Goal: Contribute content

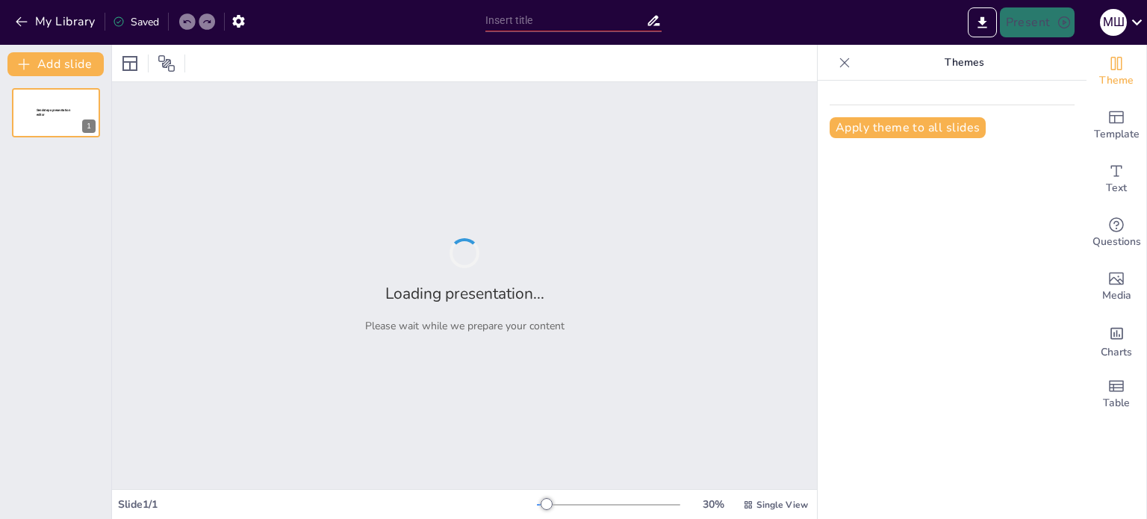
type input "Магнітні властивості речовини: Основи та принципи"
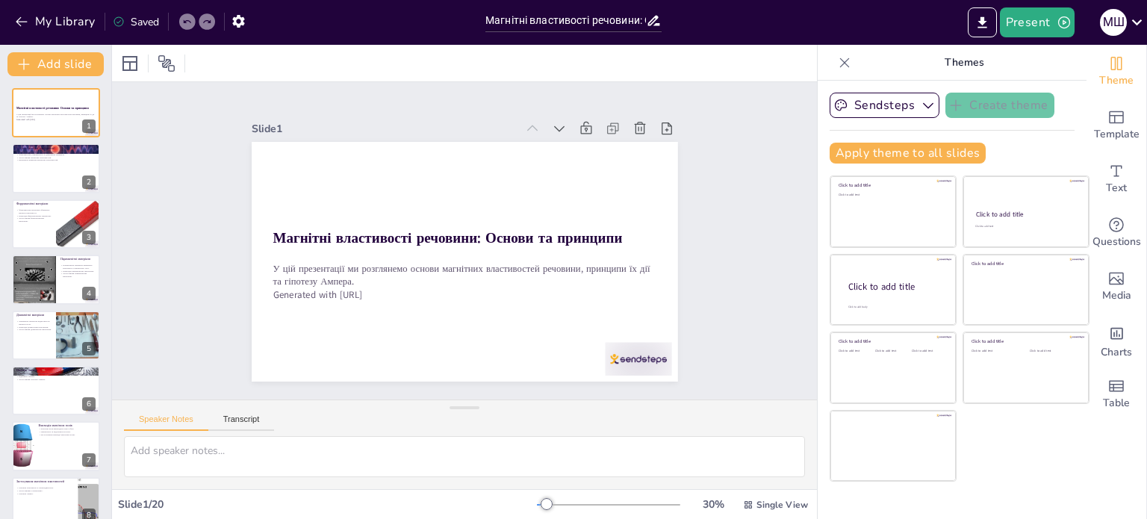
checkbox input "true"
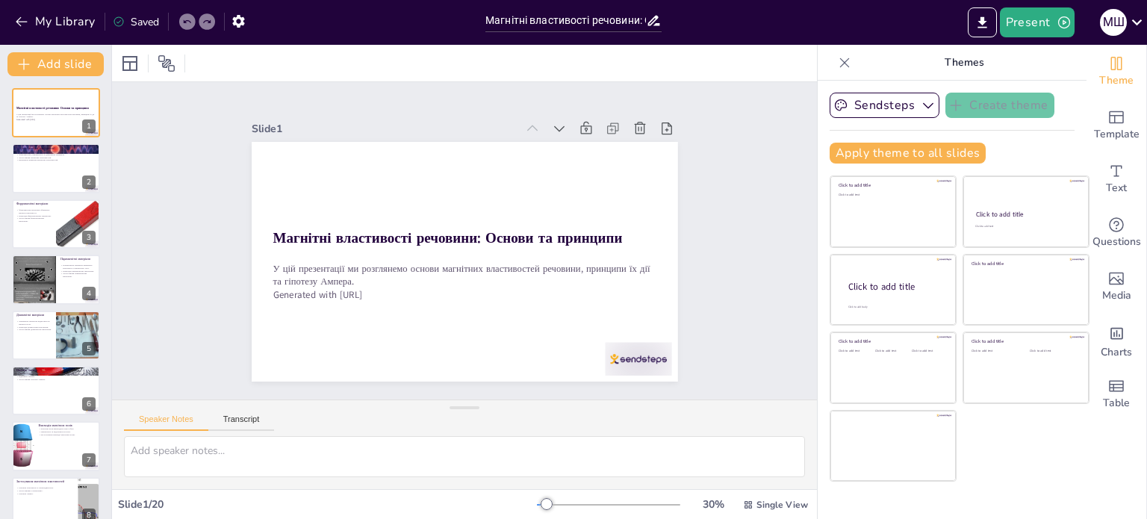
checkbox input "true"
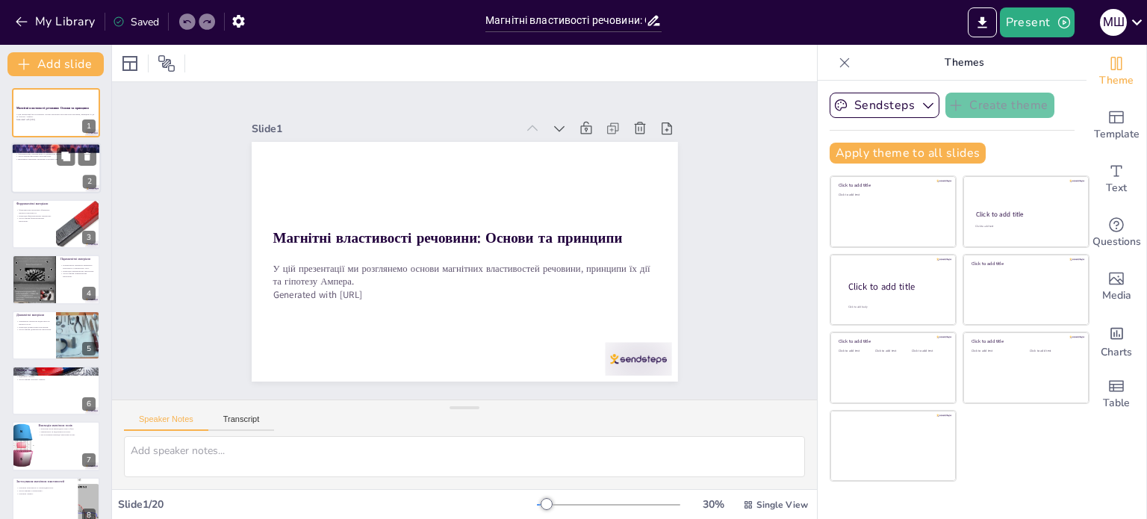
checkbox input "true"
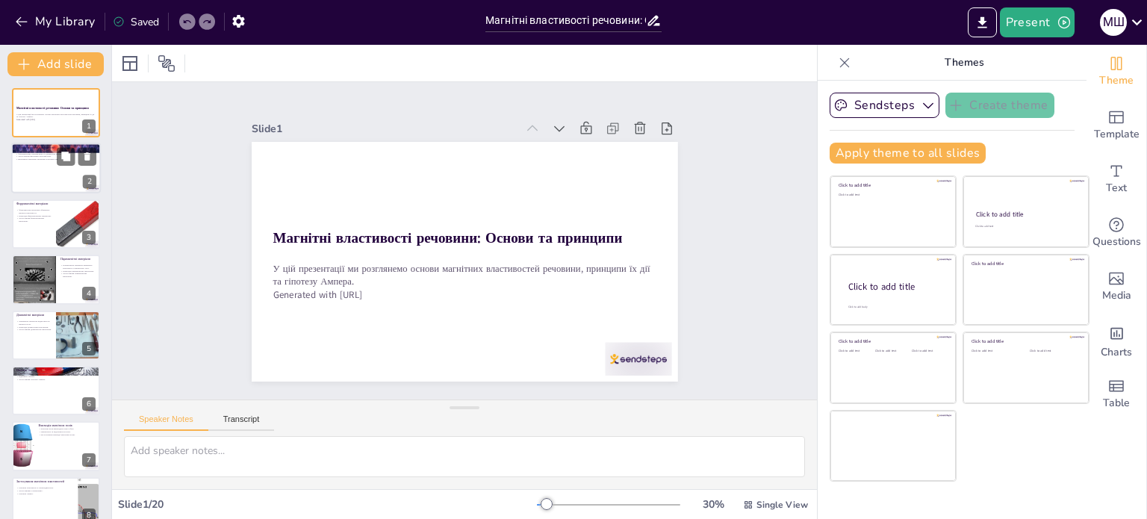
checkbox input "true"
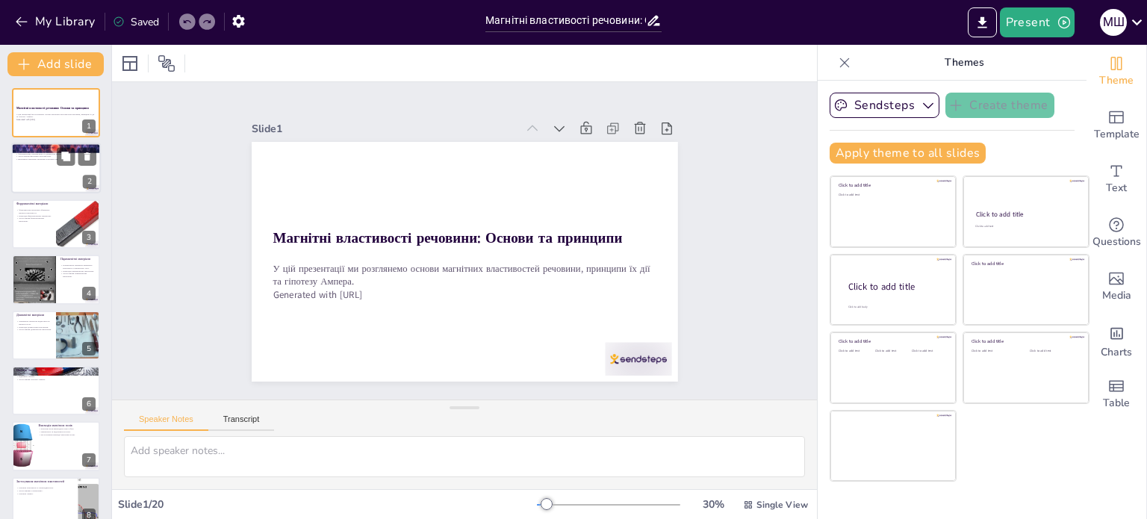
checkbox input "true"
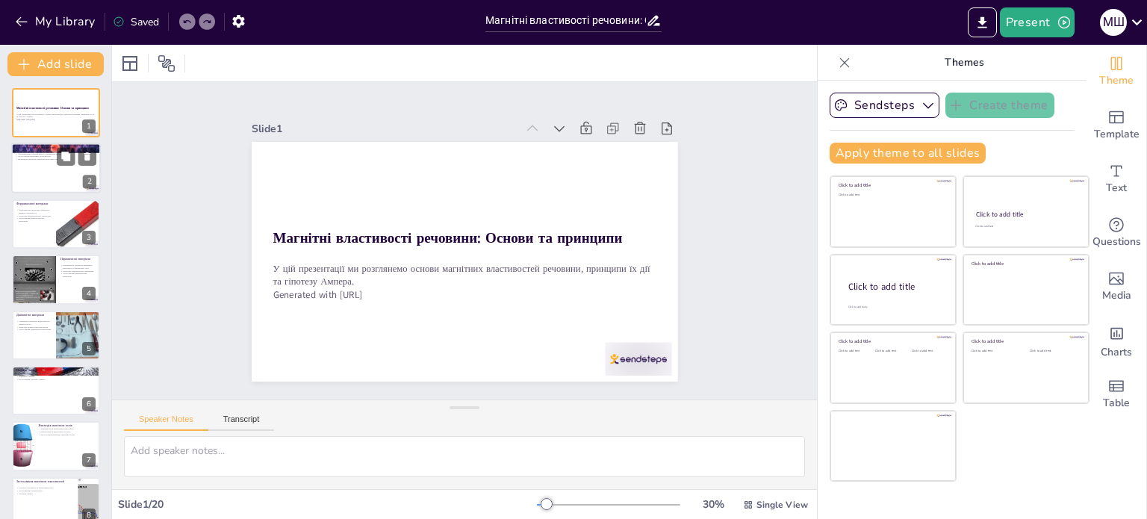
checkbox input "true"
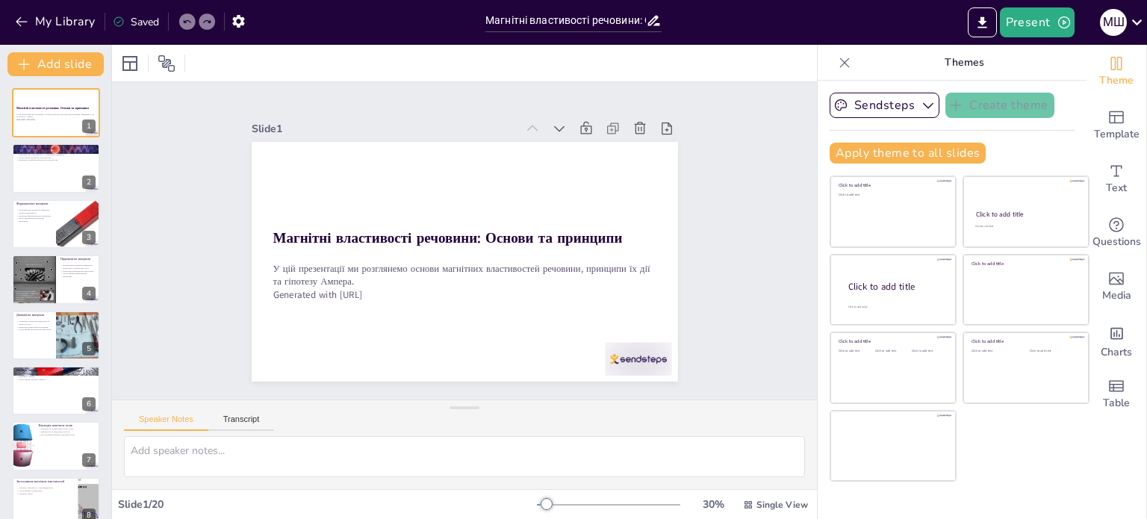
checkbox input "true"
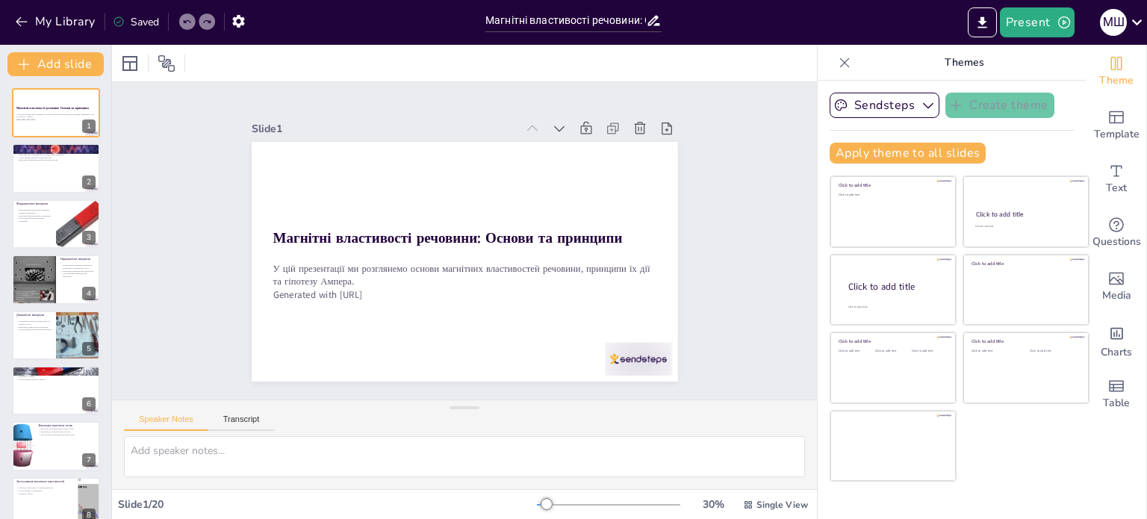
checkbox input "true"
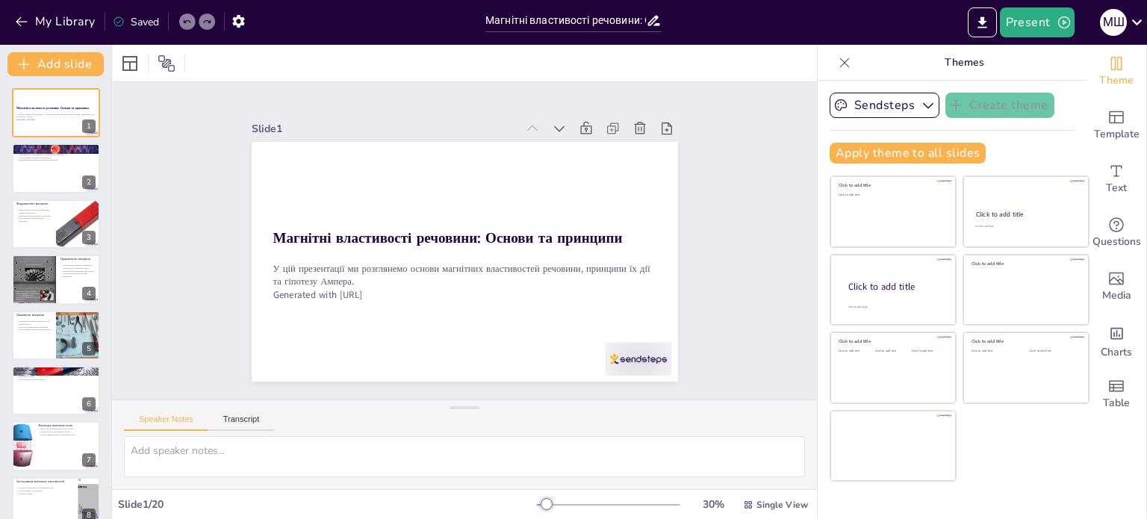
checkbox input "true"
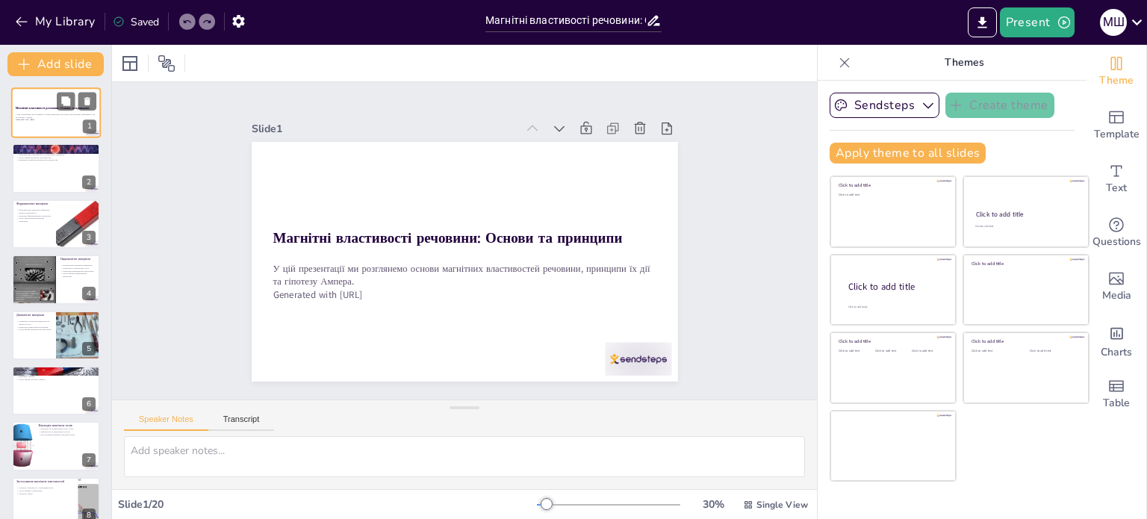
checkbox input "true"
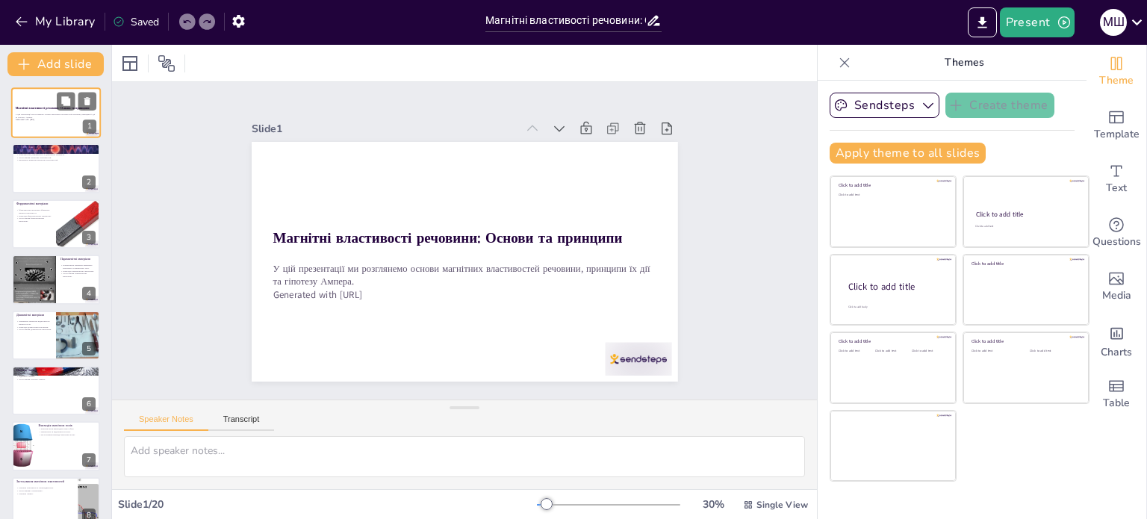
checkbox input "true"
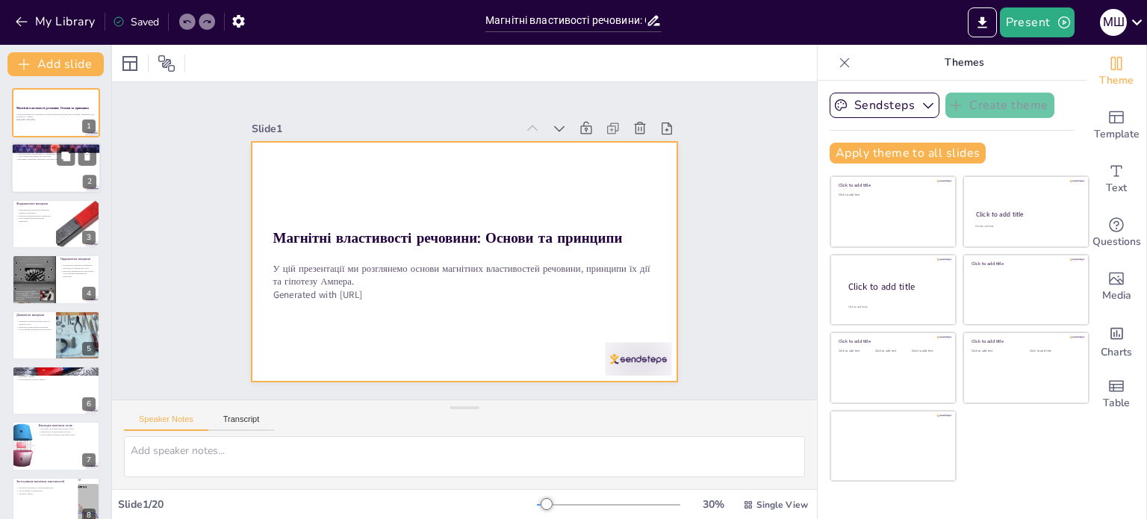
checkbox input "true"
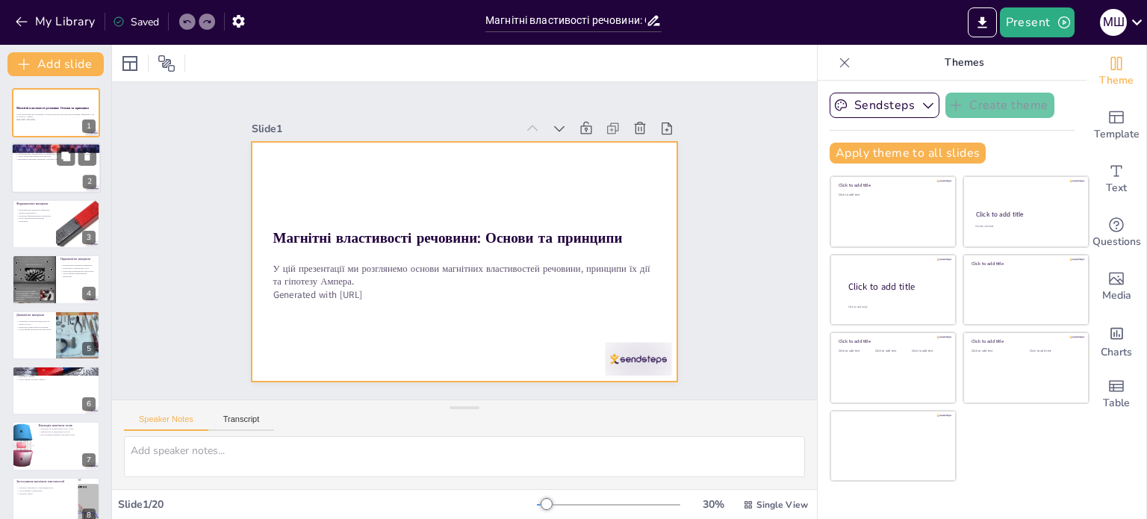
checkbox input "true"
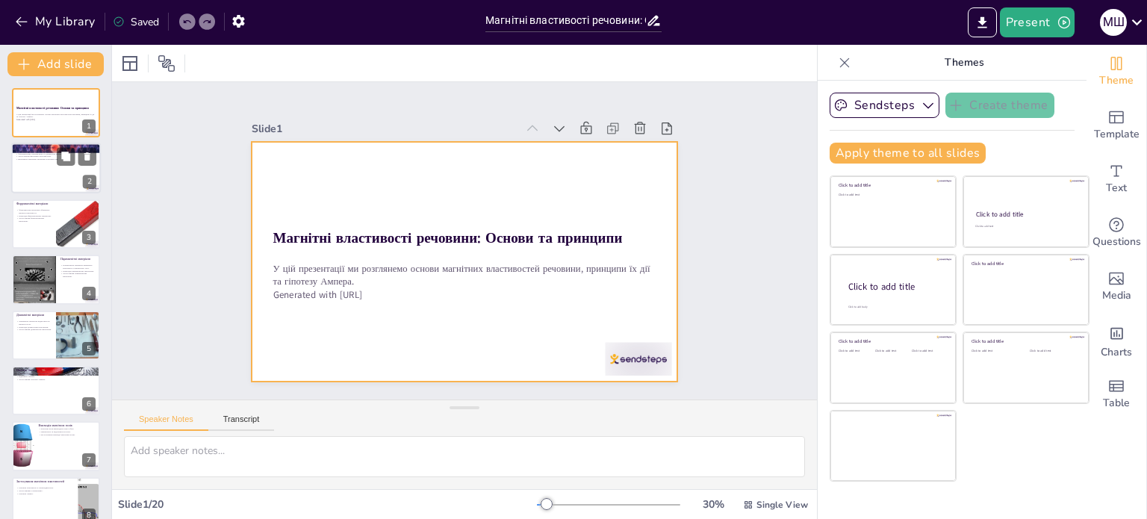
checkbox input "true"
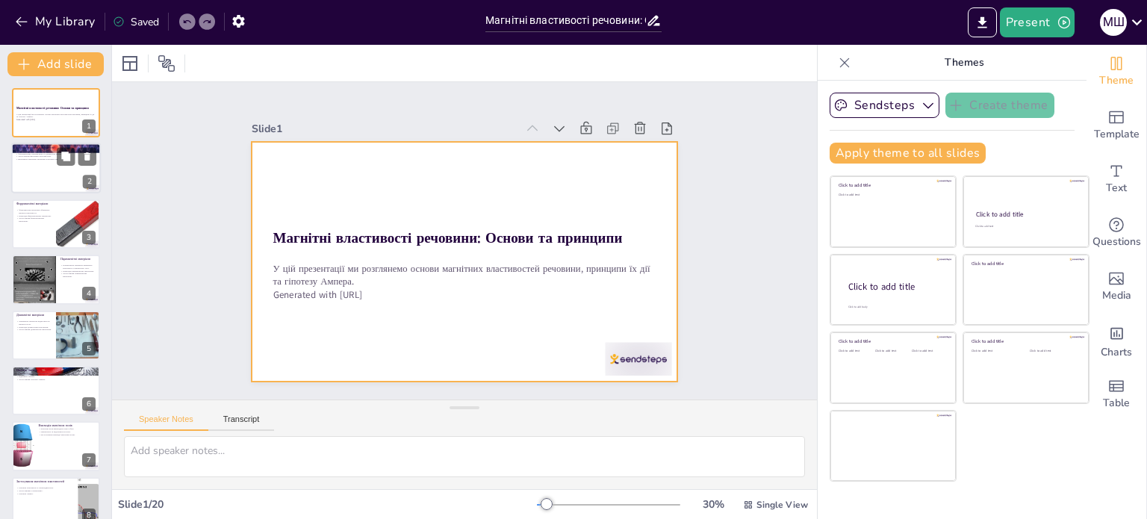
checkbox input "true"
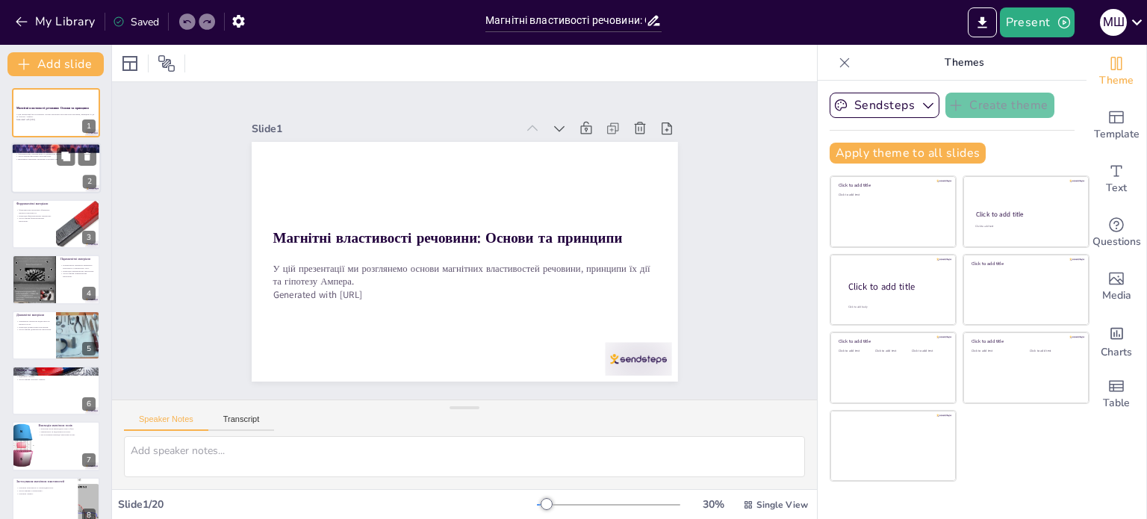
click at [42, 164] on div at bounding box center [56, 168] width 90 height 51
checkbox input "true"
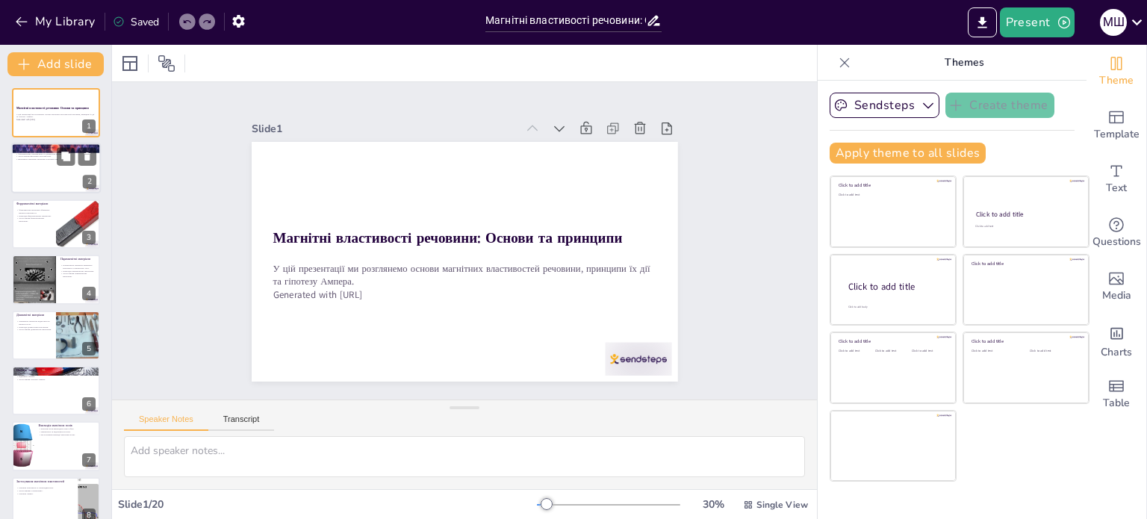
checkbox input "true"
type textarea "Loremip dolorsit am consecte adip e seddoei tem incididun, utla etdol magnaaliq…"
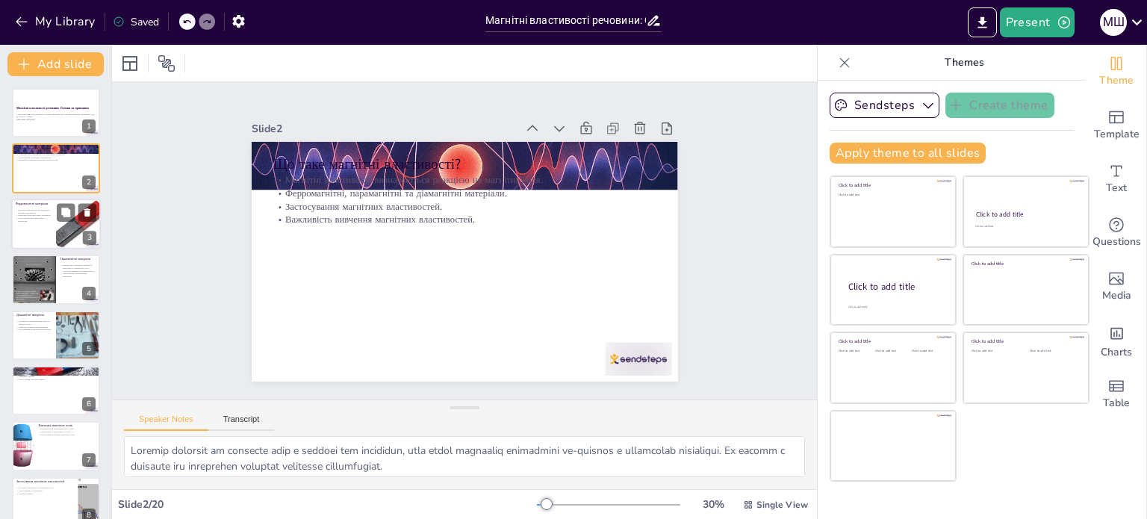
checkbox input "true"
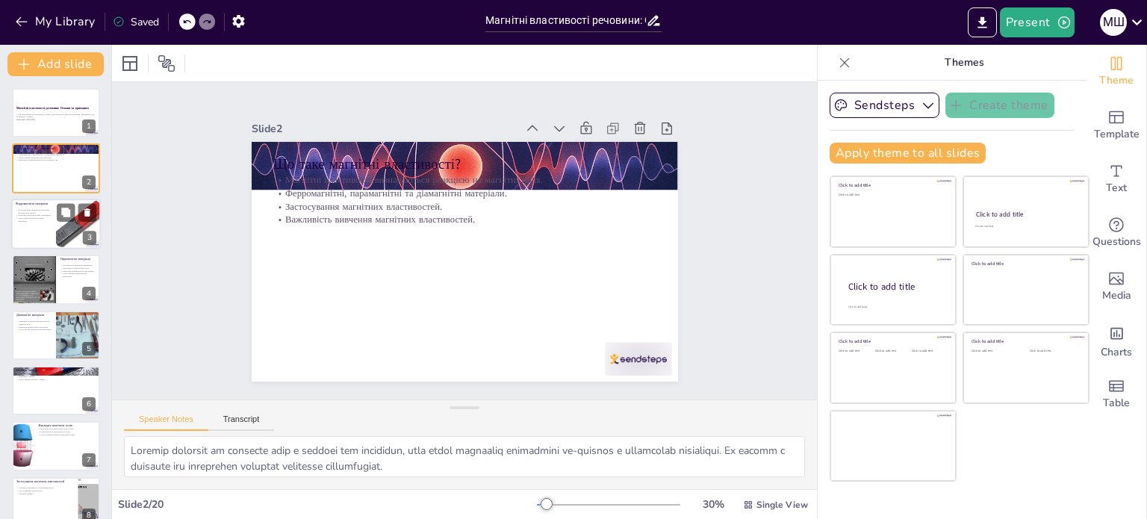
checkbox input "true"
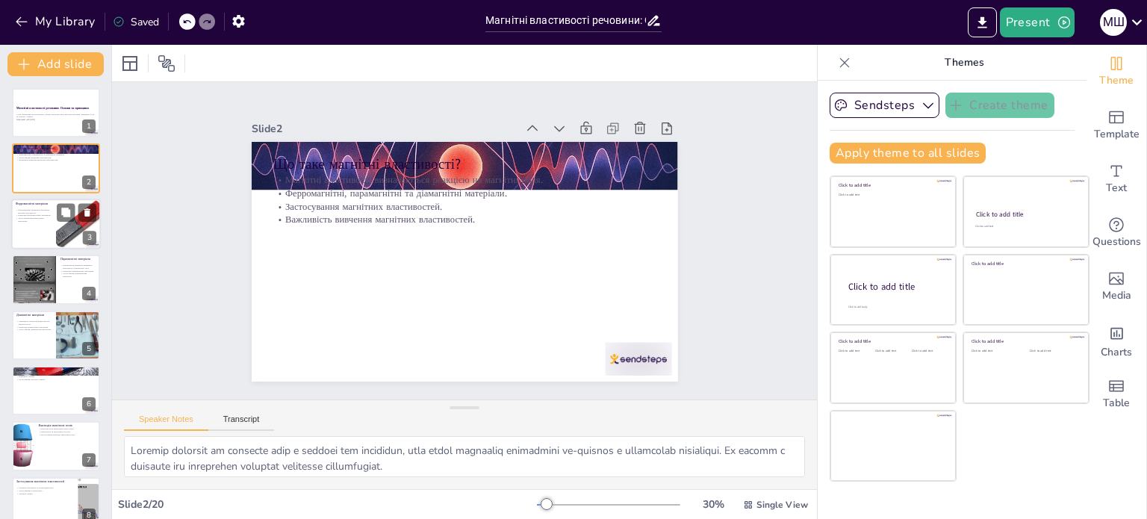
checkbox input "true"
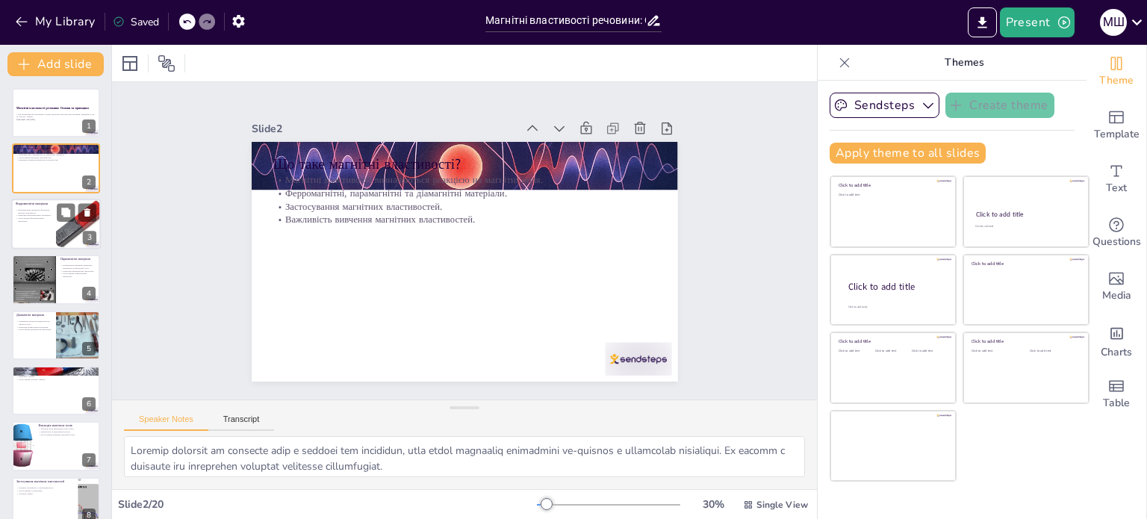
click at [43, 205] on div "Ферромагнітні матеріали" at bounding box center [34, 204] width 36 height 7
checkbox input "true"
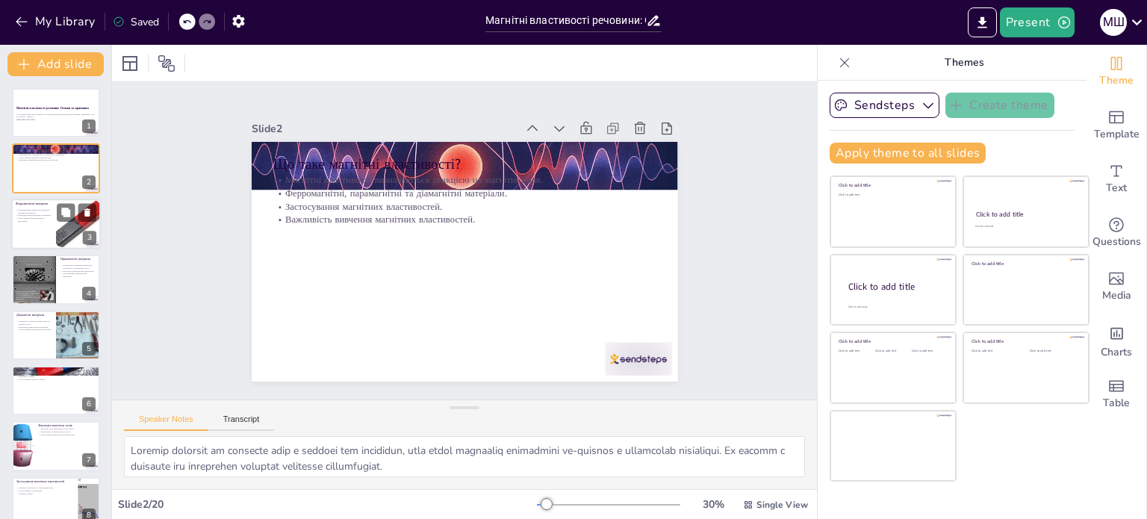
checkbox input "true"
type textarea "Loremipsum dolorsita consectetura e seddoeiusmodte incididunt utlabo et dolorem…"
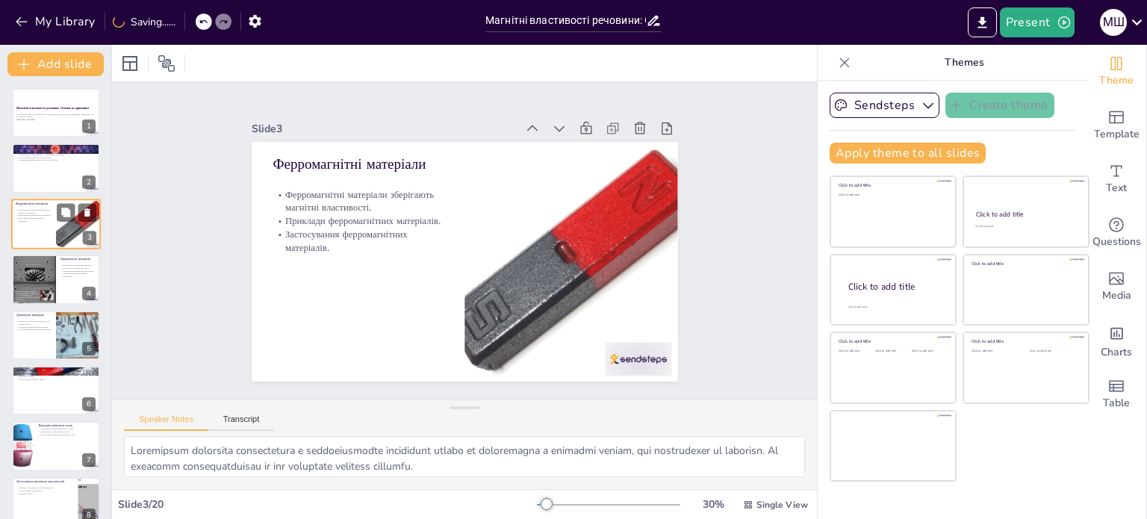
checkbox input "true"
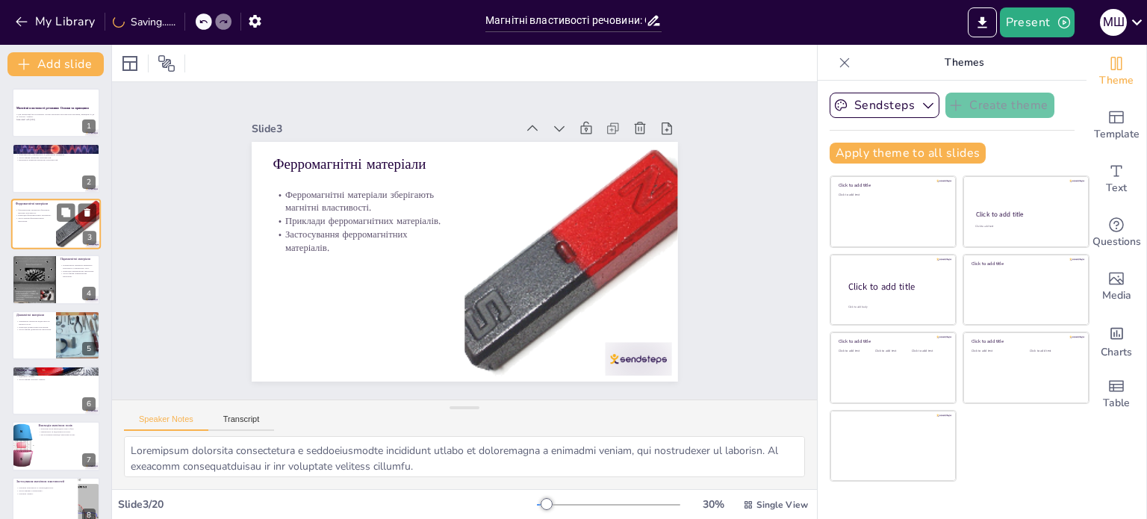
checkbox input "true"
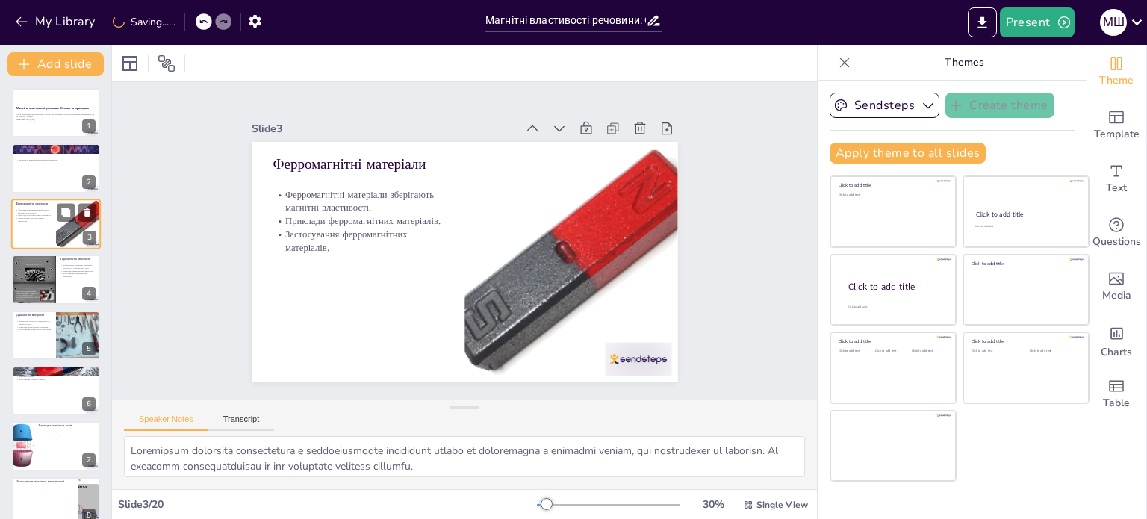
checkbox input "true"
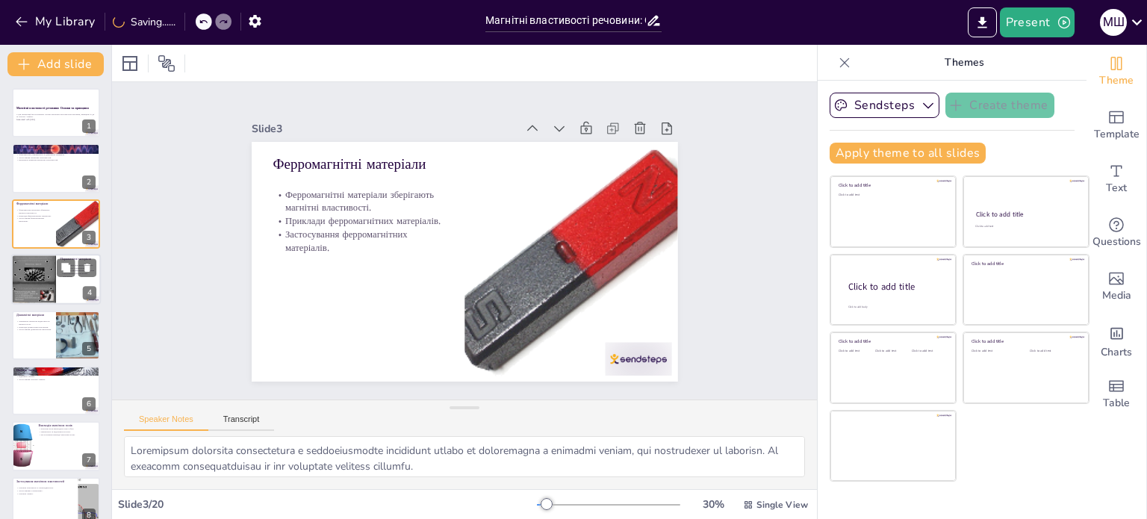
checkbox input "true"
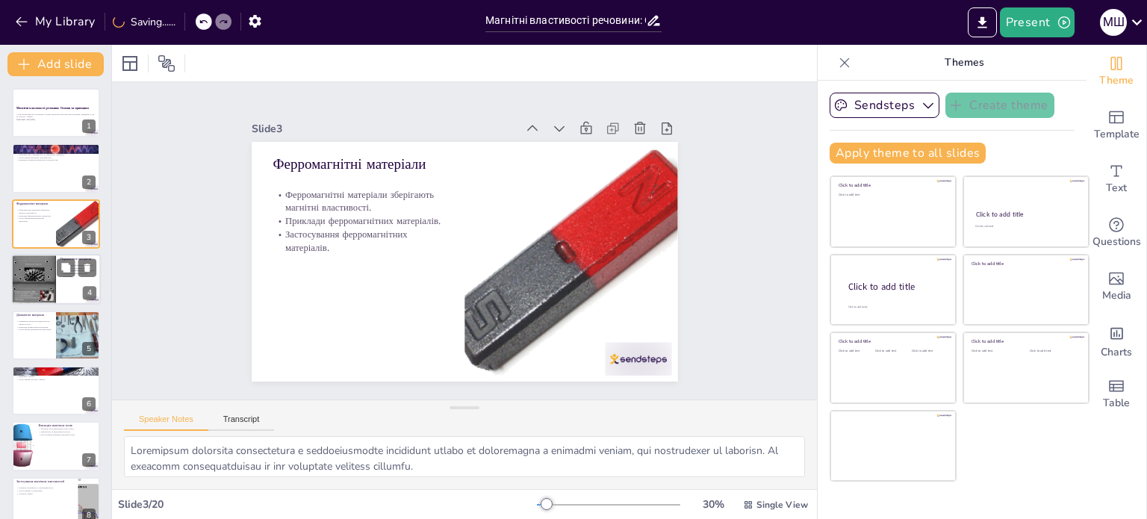
checkbox input "true"
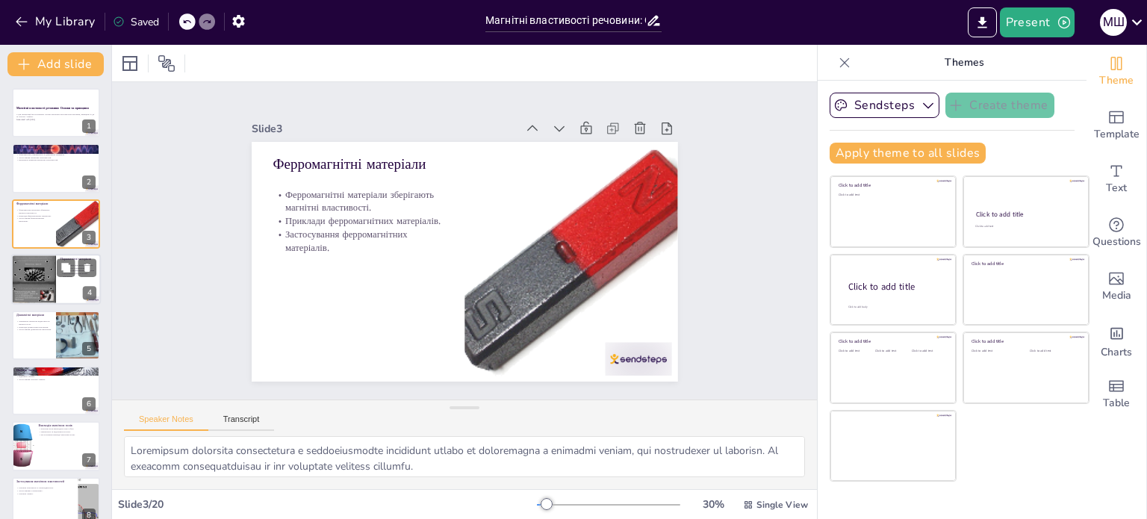
click at [43, 264] on div at bounding box center [33, 279] width 45 height 60
checkbox input "true"
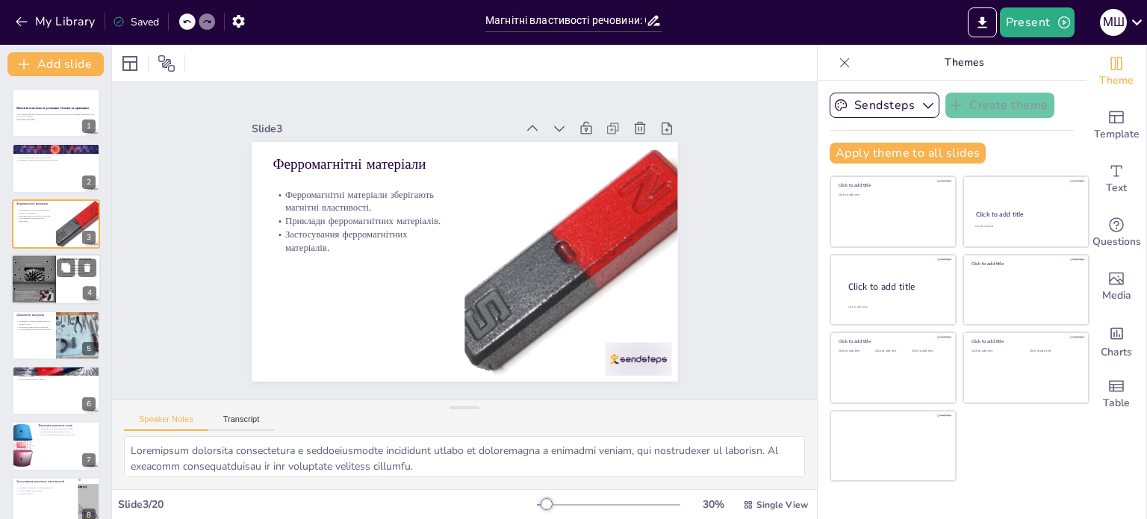
checkbox input "true"
type textarea "Loremipsu dolo, si ametconsecte adipiscin elitseddo eius temporin utlaboreetd m…"
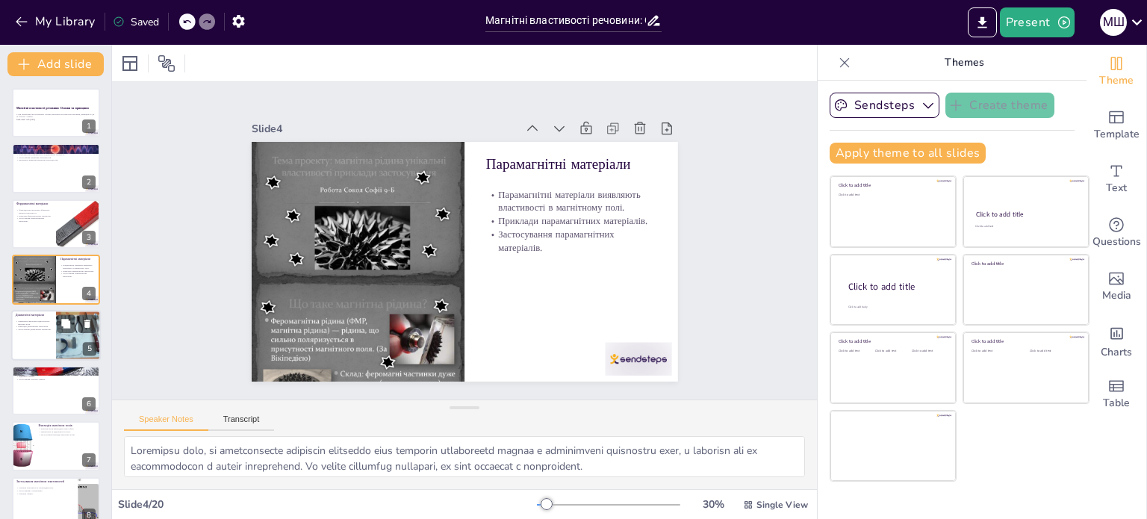
checkbox input "true"
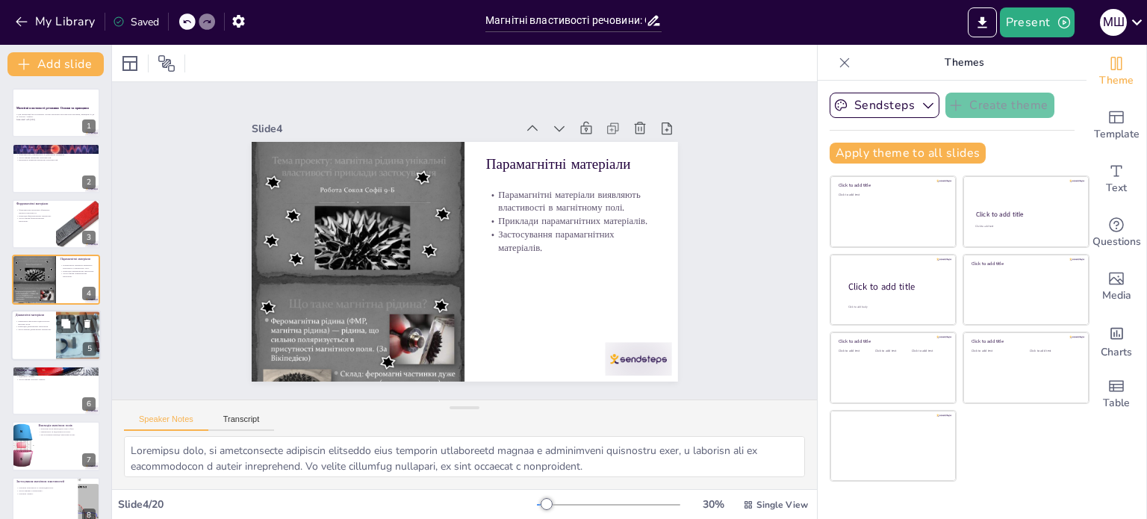
checkbox input "true"
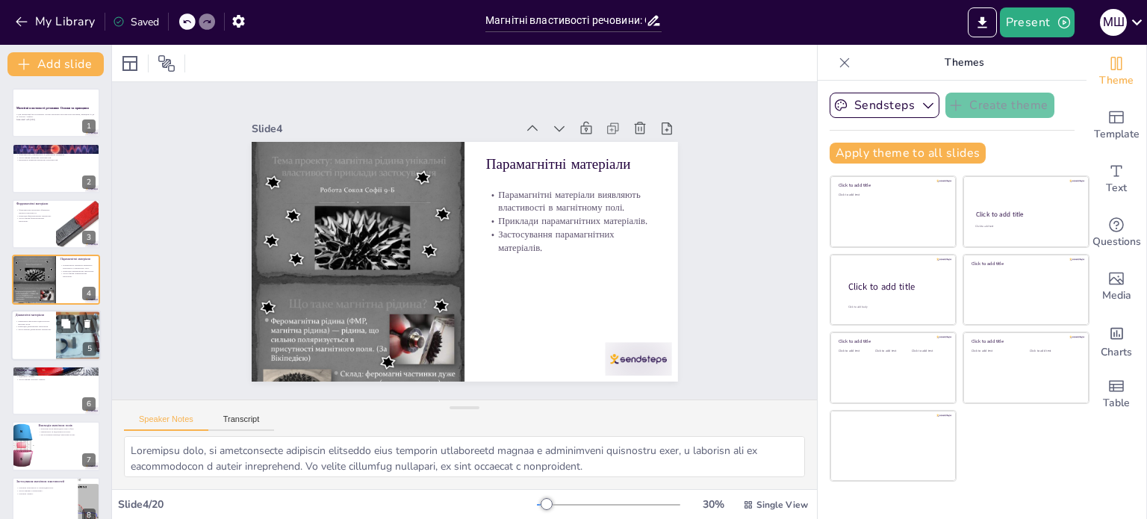
checkbox input "true"
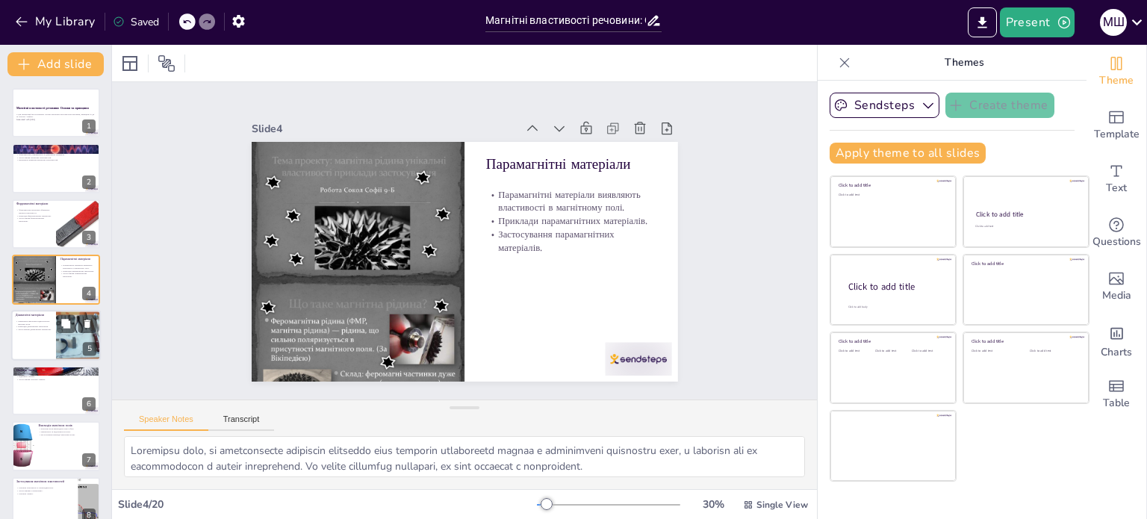
checkbox input "true"
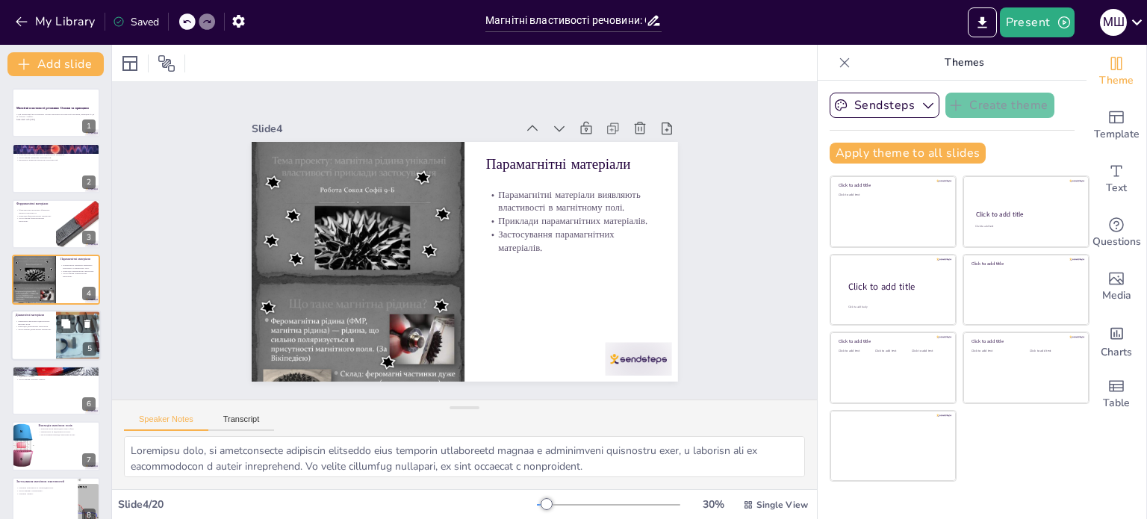
checkbox input "true"
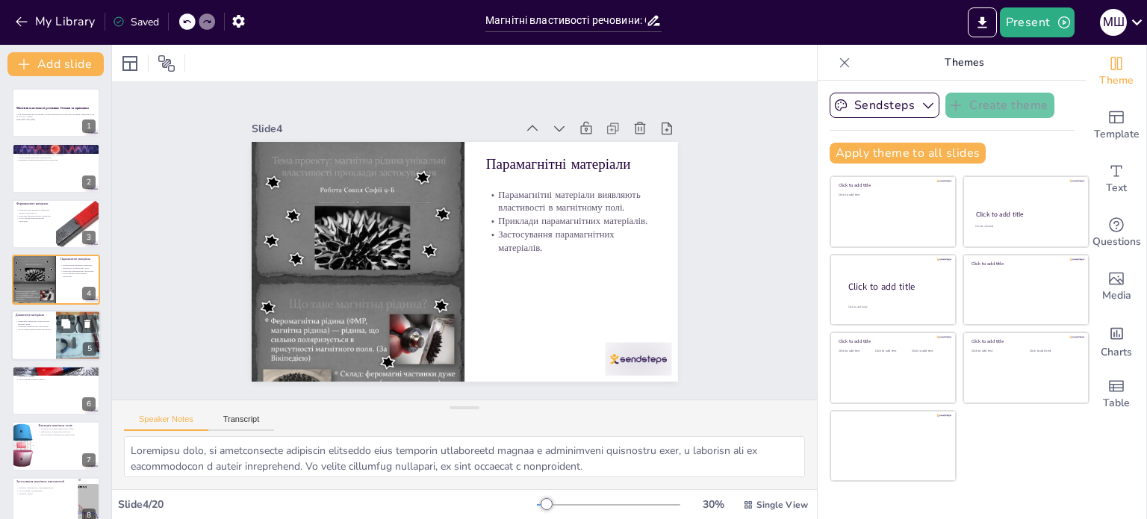
checkbox input "true"
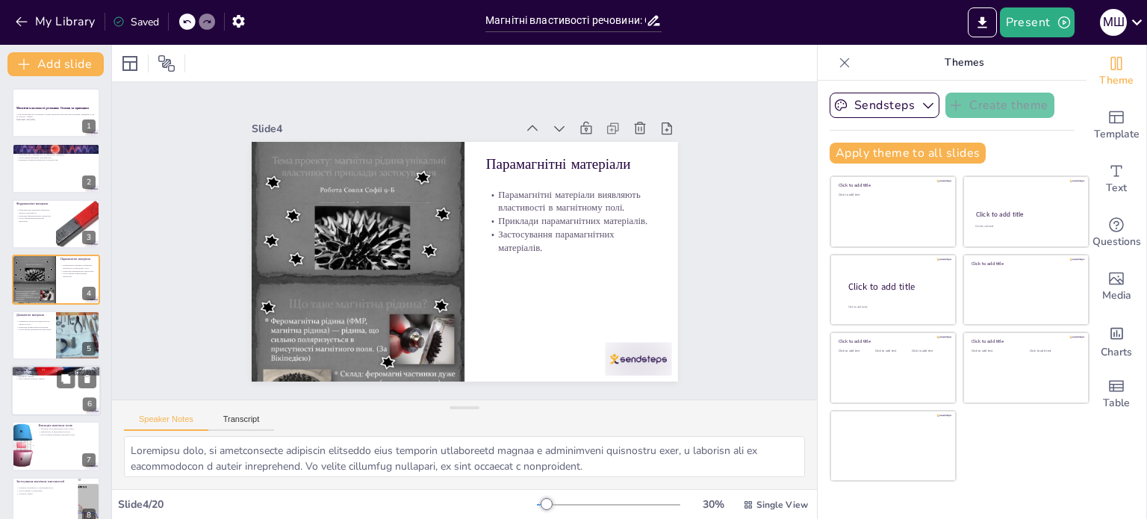
click at [45, 345] on div at bounding box center [56, 335] width 88 height 49
checkbox input "true"
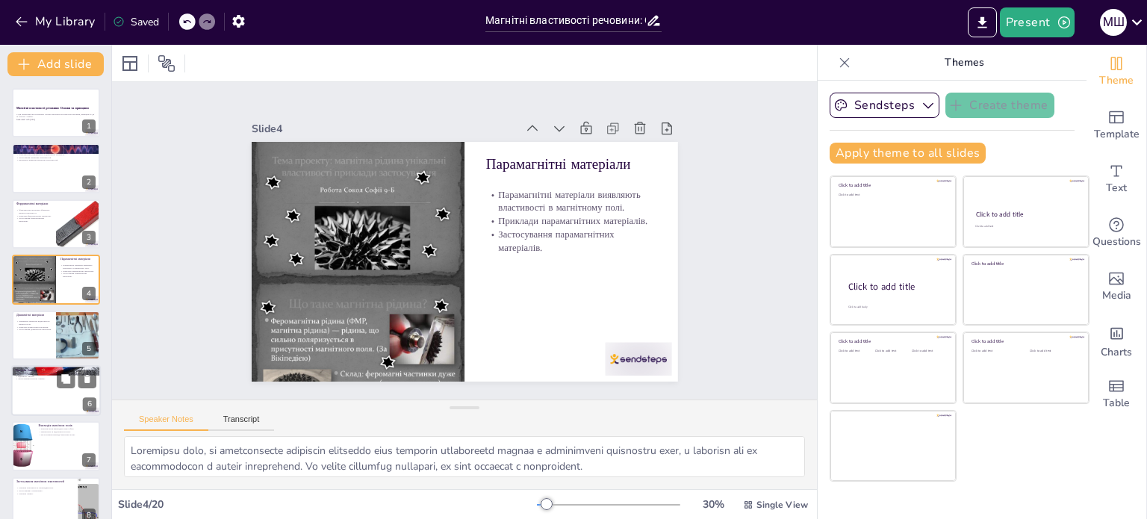
checkbox input "true"
type textarea "Відштовхування магнітних полів діамагнітними матеріалами є важливою характерист…"
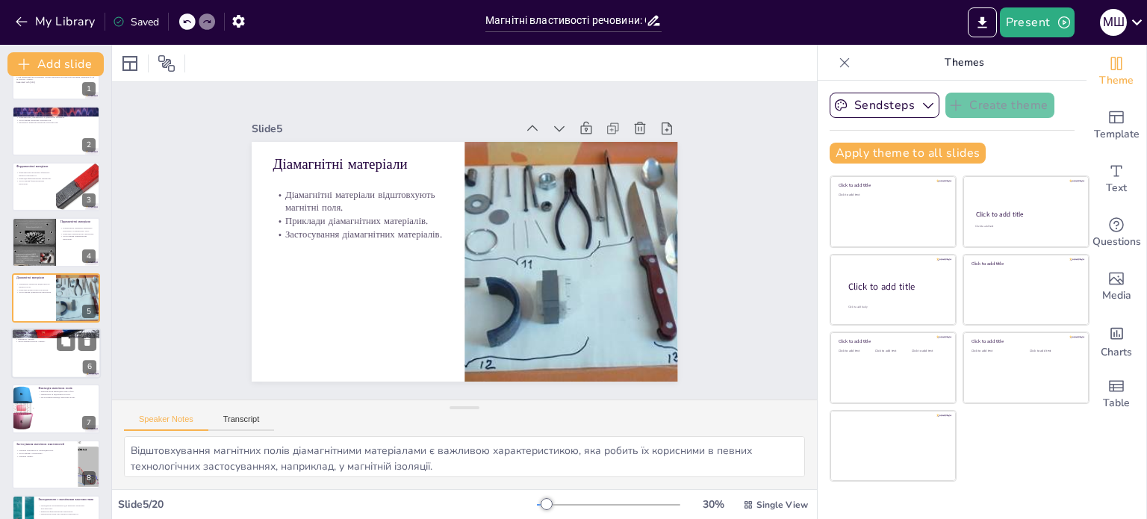
click at [39, 364] on div at bounding box center [56, 353] width 90 height 51
checkbox input "true"
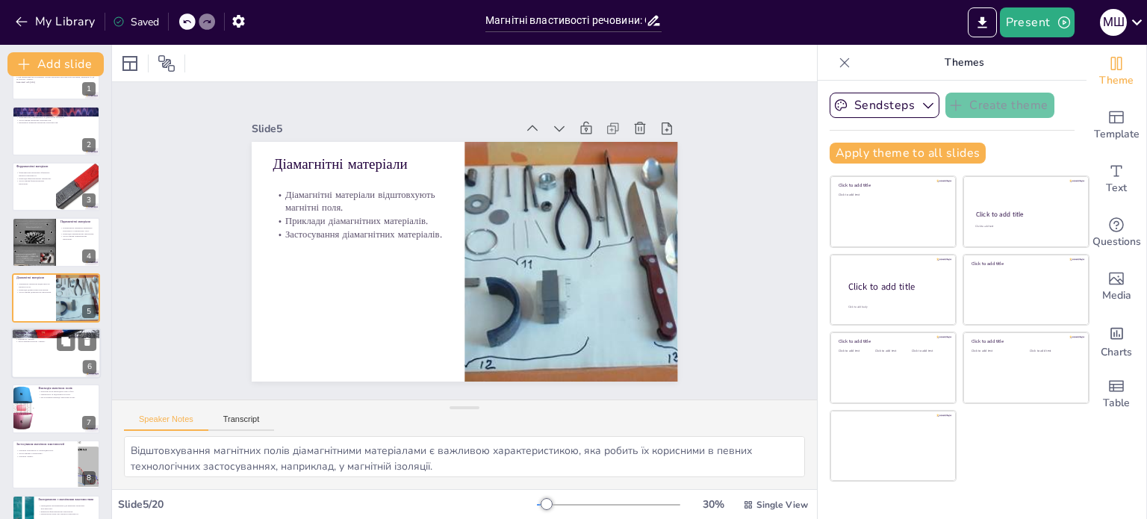
checkbox input "true"
type textarea "Loremipsu dolorsita con adipisci e seddoeiusm tempor i utlabore etd magnaali en…"
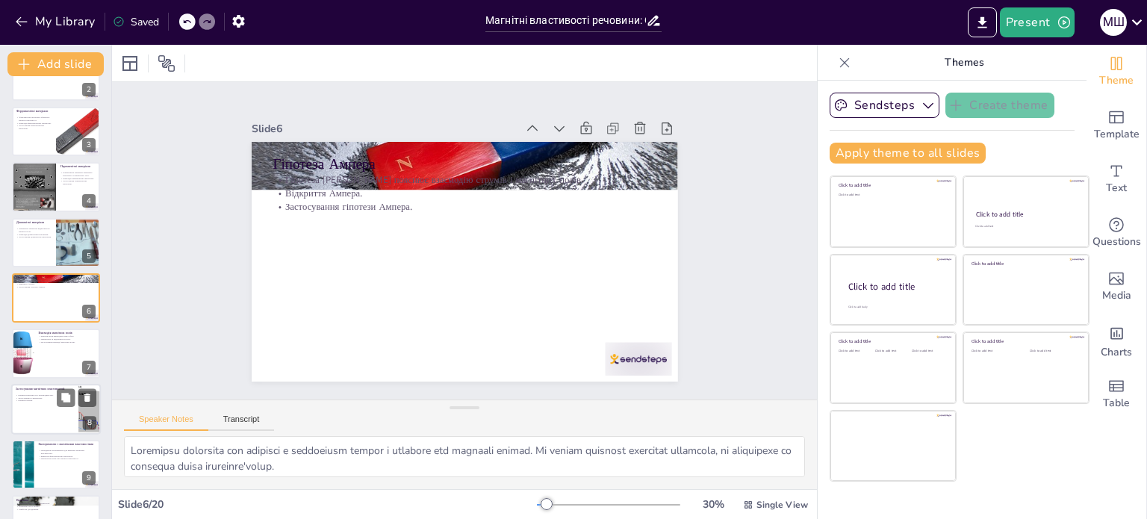
checkbox input "true"
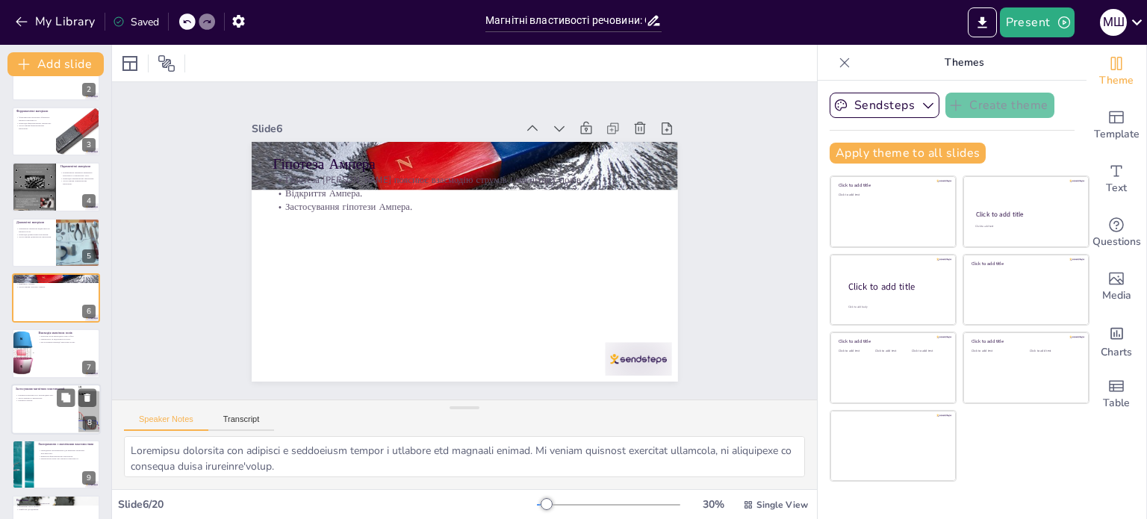
checkbox input "true"
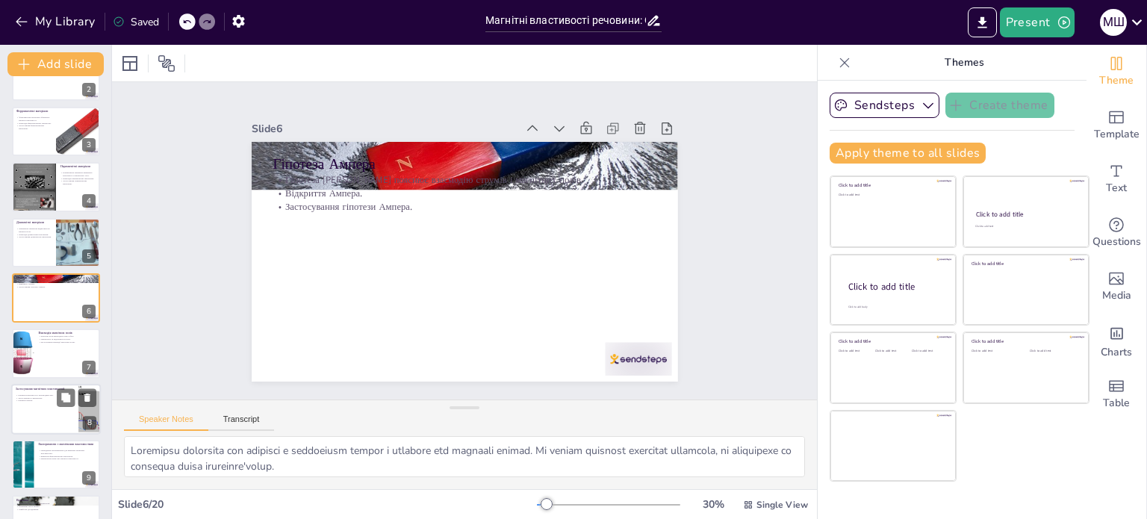
checkbox input "true"
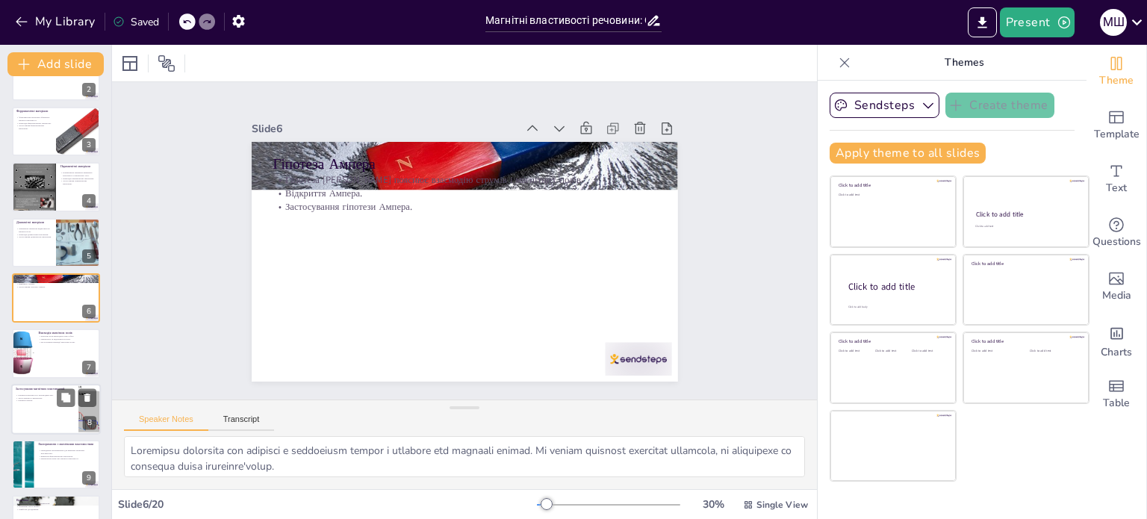
checkbox input "true"
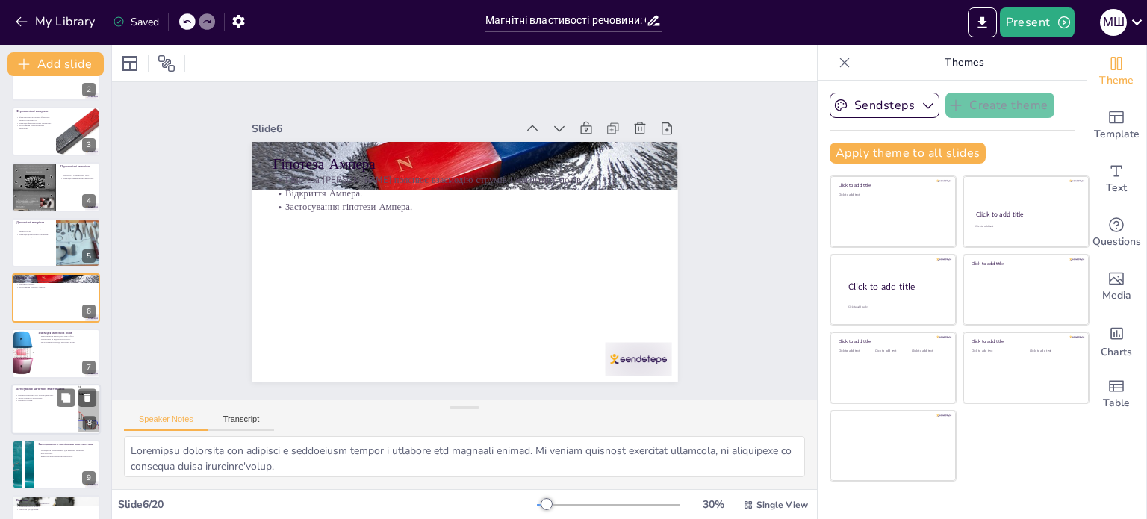
click at [47, 405] on div at bounding box center [56, 409] width 90 height 51
checkbox input "true"
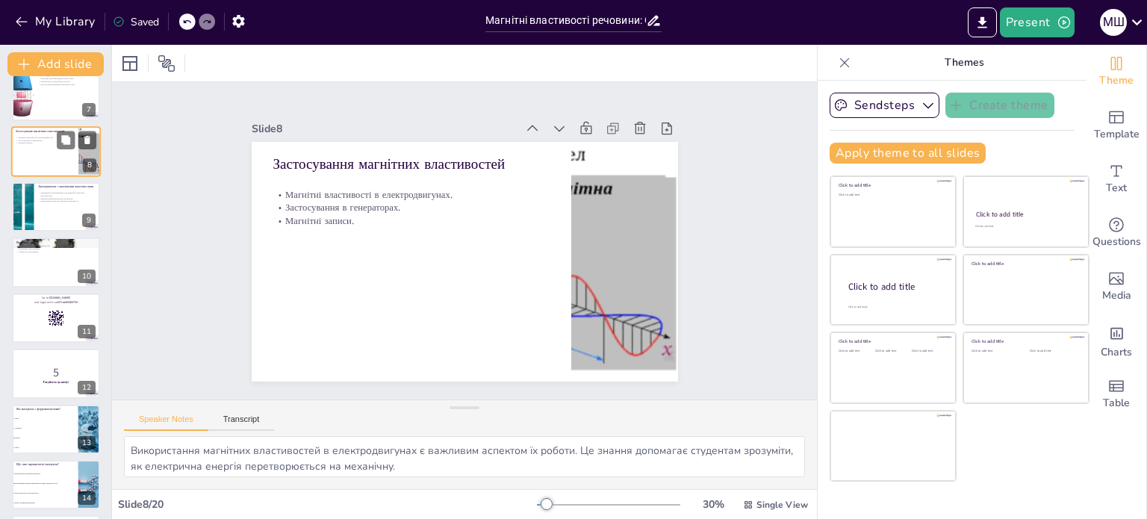
scroll to position [453, 0]
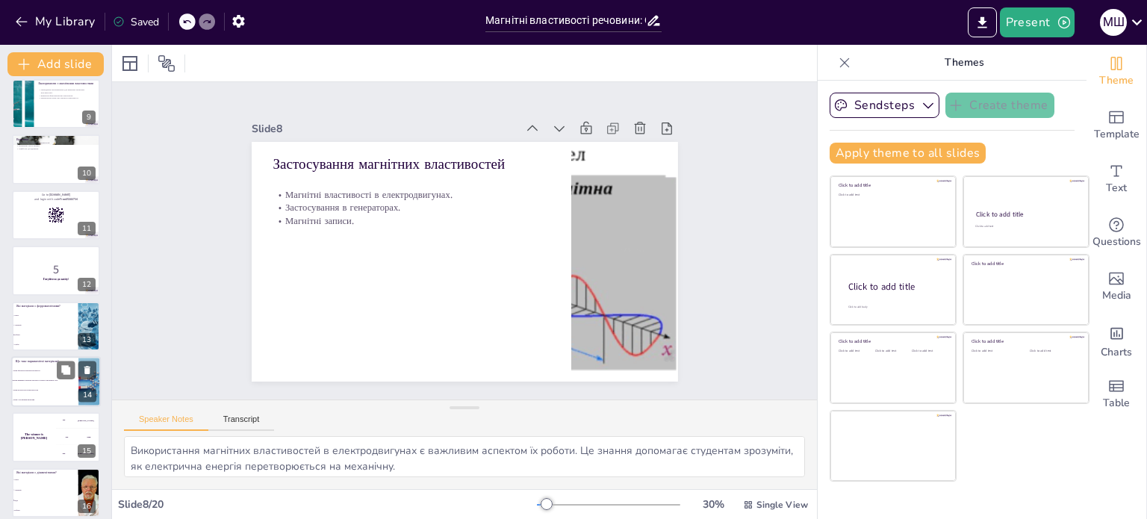
click at [49, 379] on span "Вони виявляють магнітні властивості тільки в магнітному полі" at bounding box center [45, 380] width 64 height 2
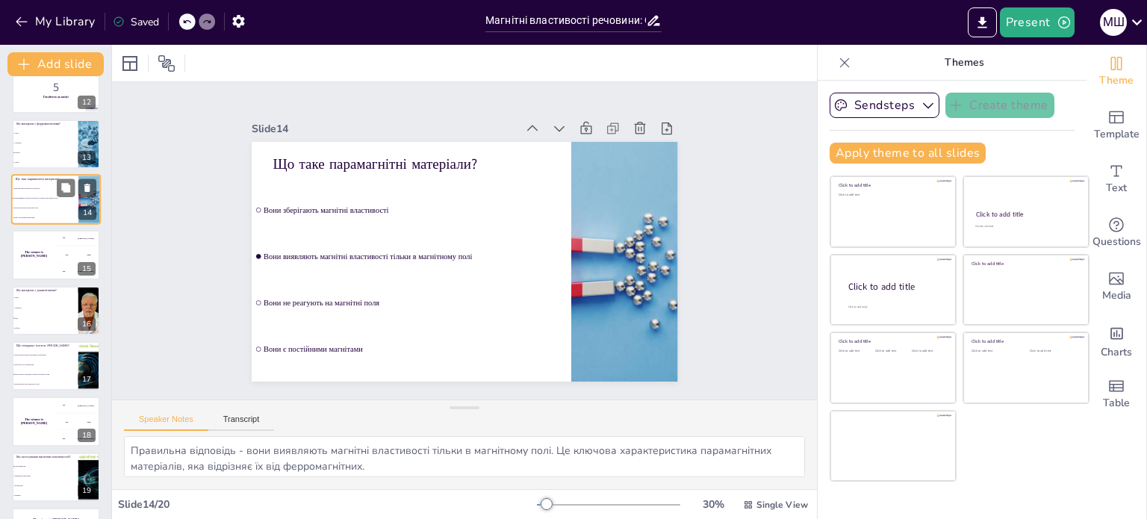
scroll to position [686, 0]
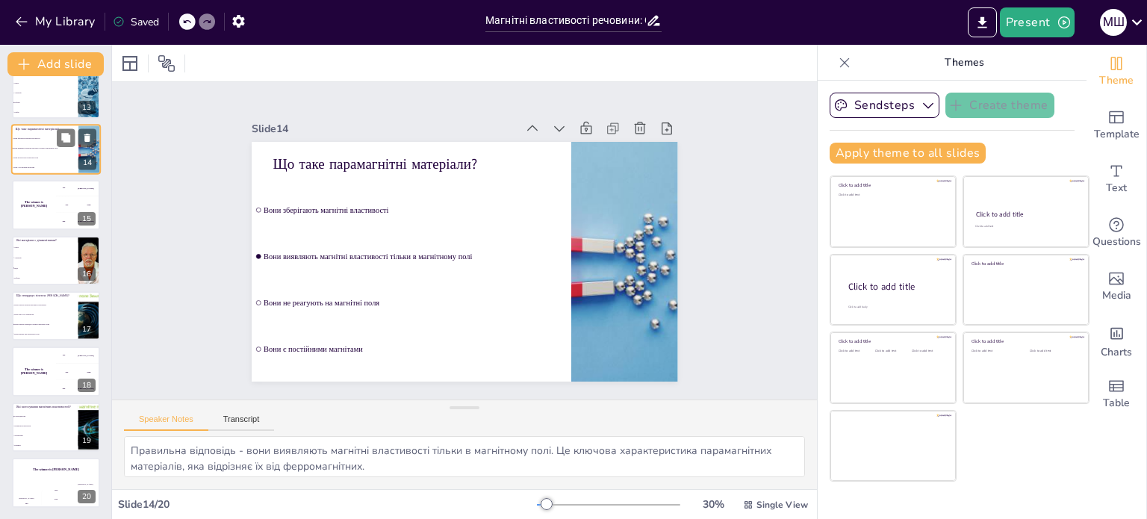
click at [49, 379] on div "The winner is [PERSON_NAME]" at bounding box center [34, 370] width 44 height 49
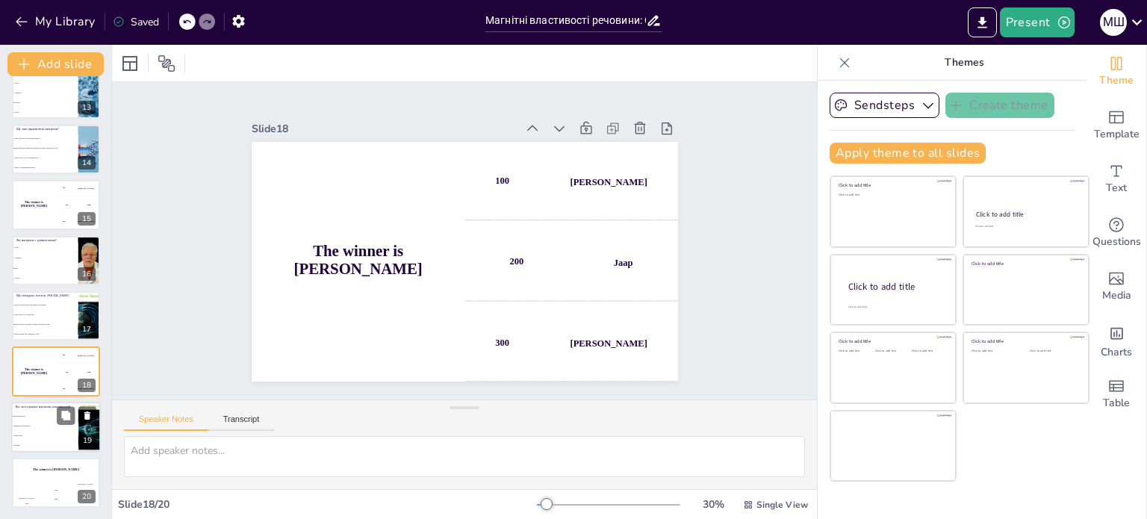
click at [48, 425] on span "Парамагнітні матеріали" at bounding box center [45, 426] width 64 height 2
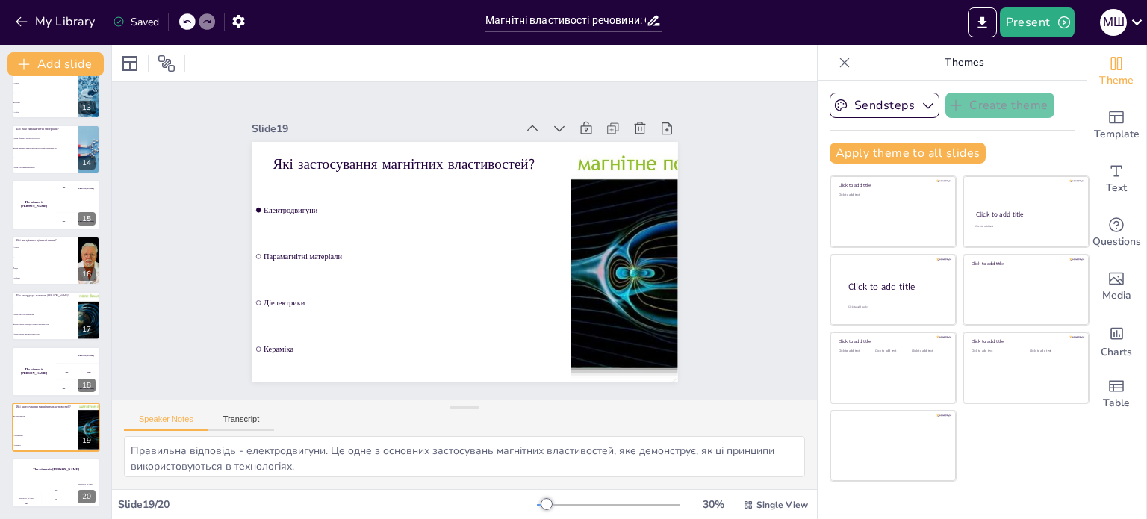
click at [39, 510] on div "Магнітні властивості речовини: Основи та принципи У цій презентації ми розгляне…" at bounding box center [55, 297] width 111 height 443
click at [33, 465] on div "The winner is [PERSON_NAME]" at bounding box center [56, 469] width 90 height 25
